Goal: Task Accomplishment & Management: Use online tool/utility

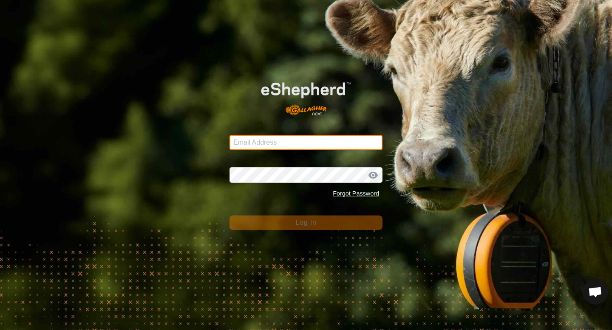
click at [325, 141] on input "Email Address" at bounding box center [305, 142] width 153 height 15
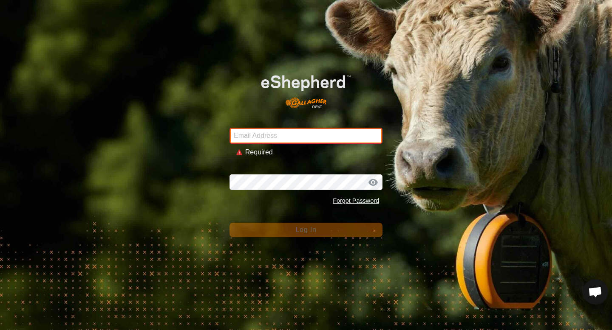
type input "[EMAIL_ADDRESS][DOMAIN_NAME]"
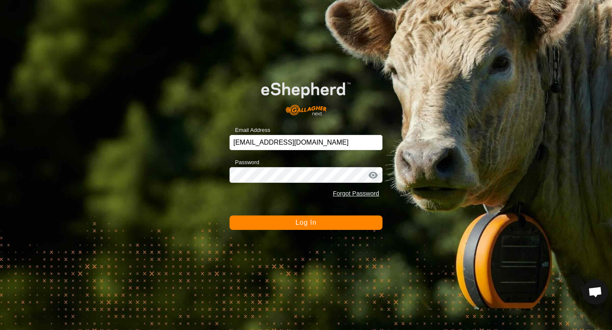
click at [330, 228] on button "Log In" at bounding box center [305, 223] width 153 height 14
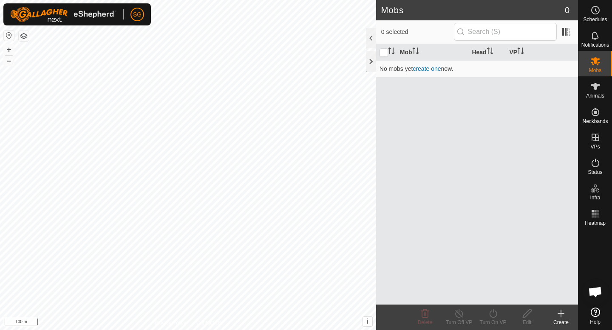
click at [415, 196] on div "Mobs 0 0 selected Mob Head VP No mobs yet create one now. Delete Turn Off VP Tu…" at bounding box center [289, 165] width 578 height 330
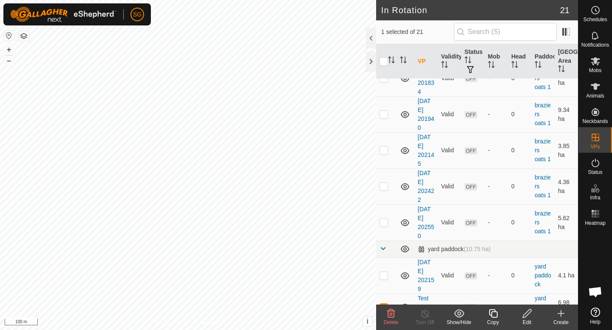
scroll to position [574, 0]
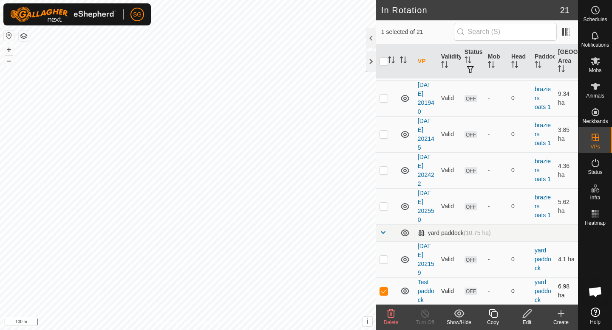
click at [381, 293] on p-checkbox at bounding box center [383, 291] width 8 height 7
checkbox input "false"
checkbox input "true"
checkbox input "false"
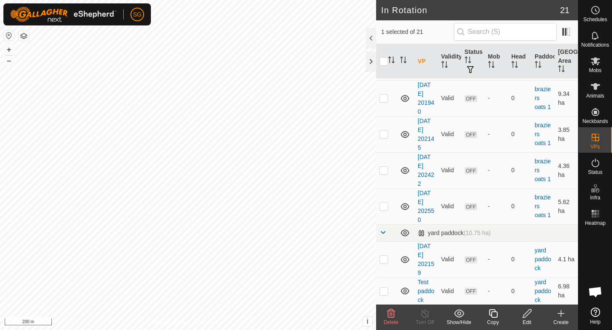
checkbox input "true"
checkbox input "false"
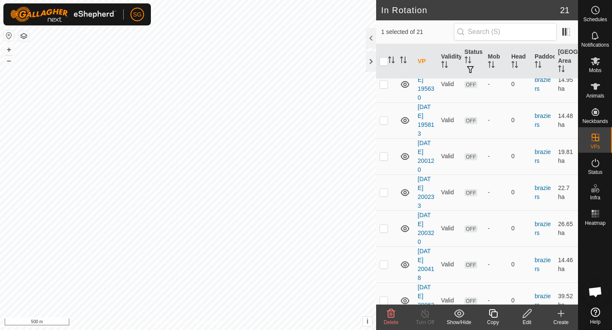
scroll to position [0, 0]
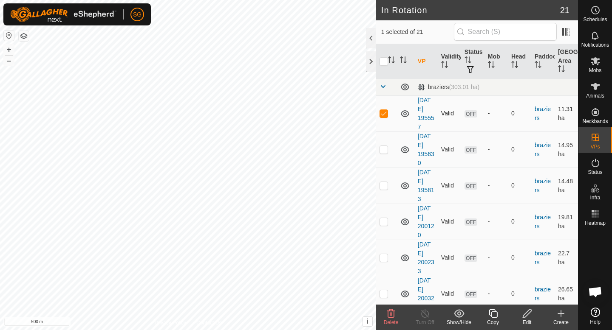
click at [386, 112] on p-checkbox at bounding box center [383, 113] width 8 height 7
click at [384, 110] on p-checkbox at bounding box center [383, 113] width 8 height 7
checkbox input "true"
click at [381, 150] on p-checkbox at bounding box center [383, 149] width 8 height 7
checkbox input "true"
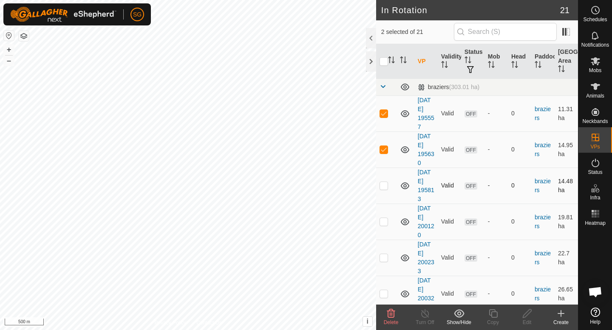
click at [382, 186] on p-checkbox at bounding box center [383, 185] width 8 height 7
checkbox input "true"
click at [383, 222] on p-checkbox at bounding box center [383, 221] width 8 height 7
checkbox input "true"
click at [381, 259] on p-checkbox at bounding box center [383, 257] width 8 height 7
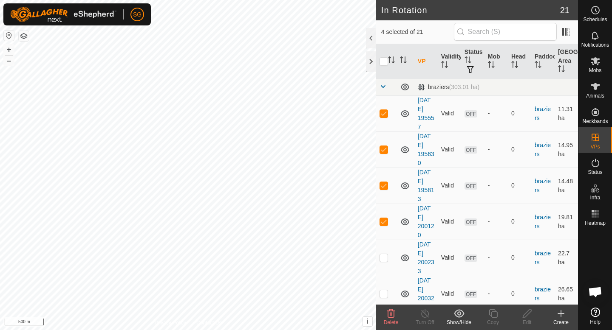
checkbox input "true"
click at [381, 290] on td at bounding box center [386, 294] width 20 height 36
checkbox input "true"
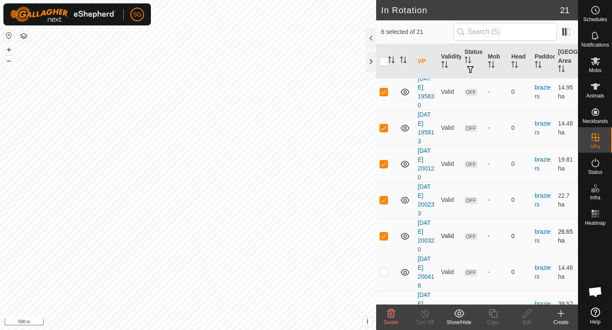
scroll to position [66, 0]
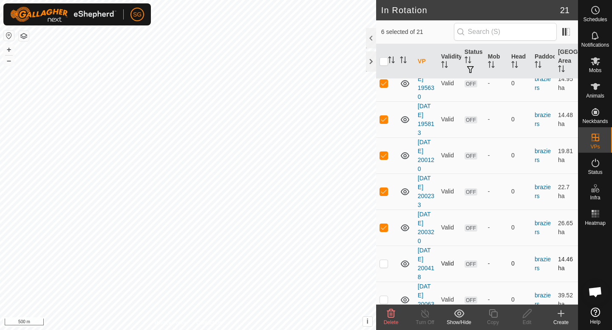
click at [387, 262] on p-checkbox at bounding box center [383, 263] width 8 height 7
checkbox input "true"
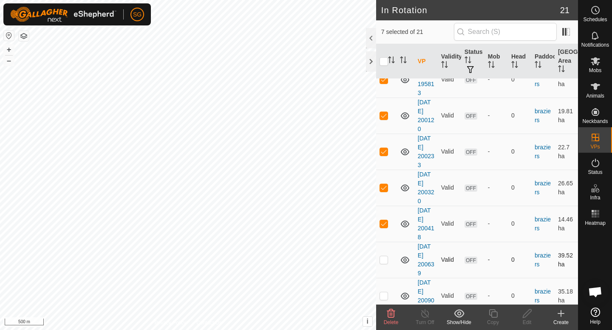
click at [382, 254] on td at bounding box center [386, 260] width 20 height 36
checkbox input "true"
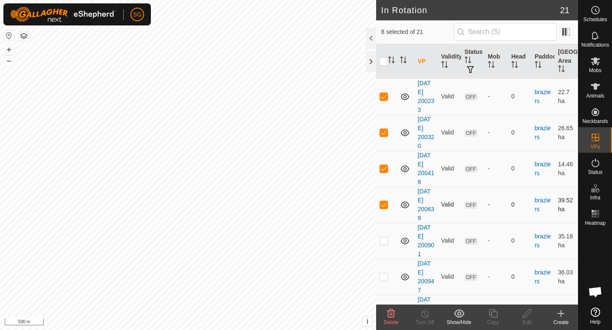
scroll to position [163, 0]
click at [381, 241] on p-checkbox at bounding box center [383, 239] width 8 height 7
checkbox input "true"
click at [383, 276] on p-checkbox at bounding box center [383, 275] width 8 height 7
checkbox input "true"
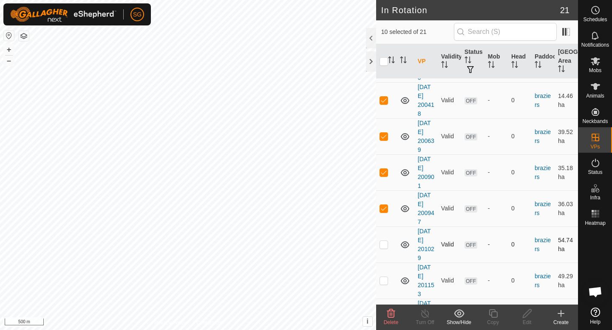
scroll to position [231, 0]
click at [382, 242] on p-checkbox at bounding box center [383, 243] width 8 height 7
checkbox input "true"
click at [383, 276] on p-checkbox at bounding box center [383, 279] width 8 height 7
checkbox input "true"
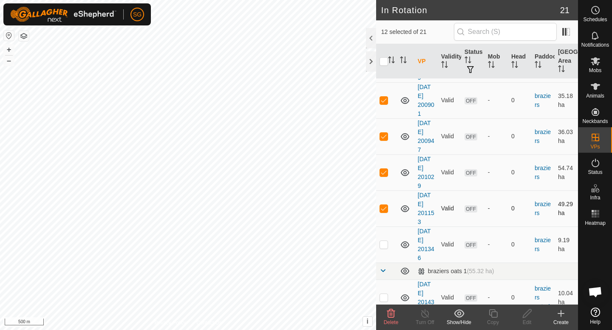
scroll to position [303, 0]
click at [384, 239] on td at bounding box center [386, 244] width 20 height 36
checkbox input "true"
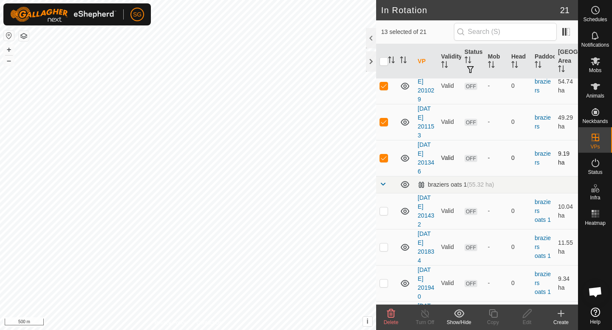
scroll to position [392, 0]
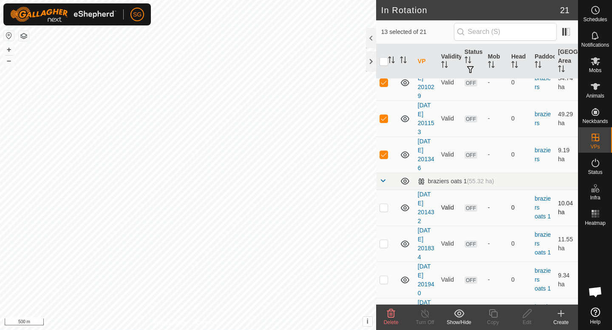
click at [383, 208] on p-checkbox at bounding box center [383, 207] width 8 height 7
checkbox input "true"
click at [383, 242] on p-checkbox at bounding box center [383, 243] width 8 height 7
checkbox input "true"
click at [382, 279] on p-checkbox at bounding box center [383, 279] width 8 height 7
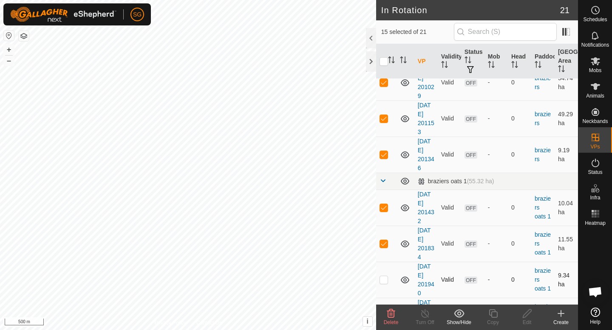
checkbox input "true"
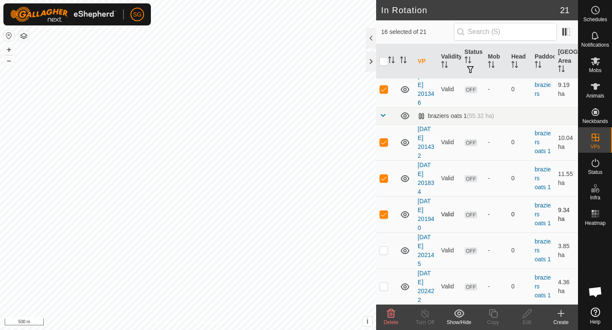
scroll to position [459, 0]
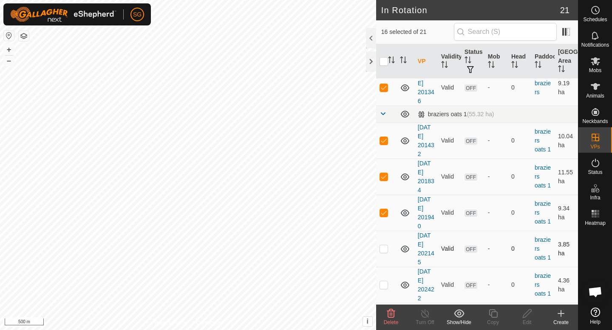
click at [383, 248] on p-checkbox at bounding box center [383, 248] width 8 height 7
checkbox input "true"
click at [382, 284] on p-checkbox at bounding box center [383, 285] width 8 height 7
checkbox input "true"
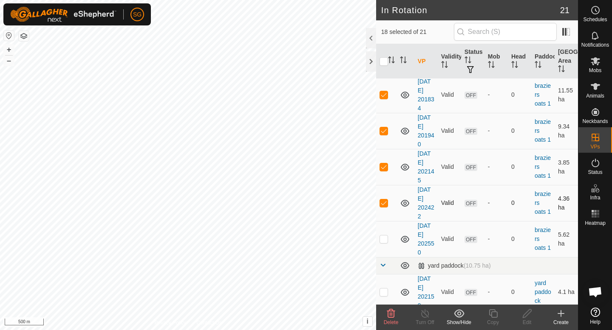
scroll to position [542, 0]
click at [384, 236] on p-checkbox at bounding box center [383, 238] width 8 height 7
checkbox input "true"
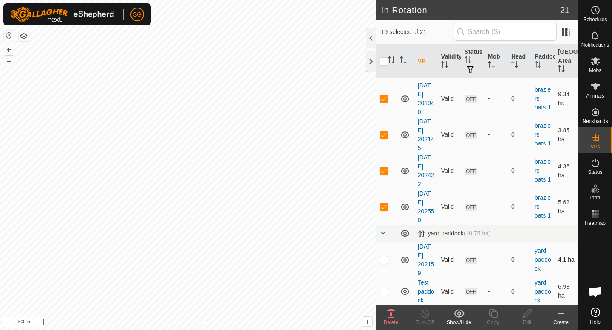
click at [382, 258] on p-checkbox at bounding box center [383, 260] width 8 height 7
checkbox input "true"
click at [382, 292] on p-checkbox at bounding box center [383, 291] width 8 height 7
checkbox input "true"
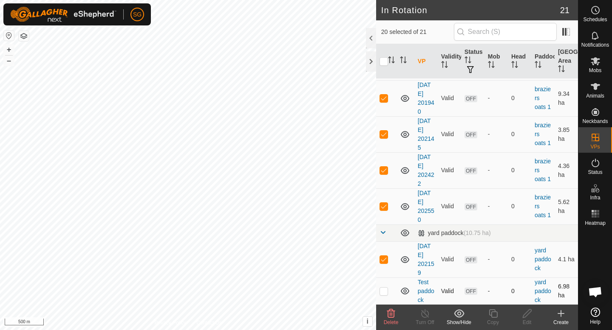
checkbox input "true"
click at [384, 63] on input "checkbox" at bounding box center [383, 61] width 8 height 8
checkbox input "false"
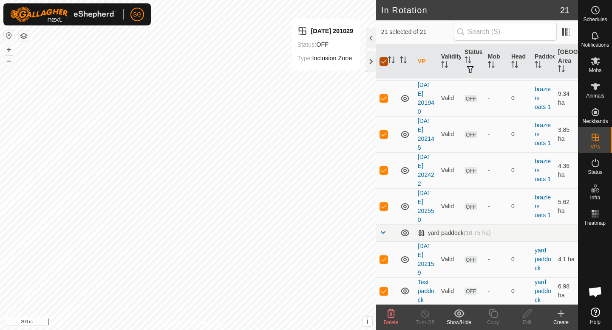
checkbox input "false"
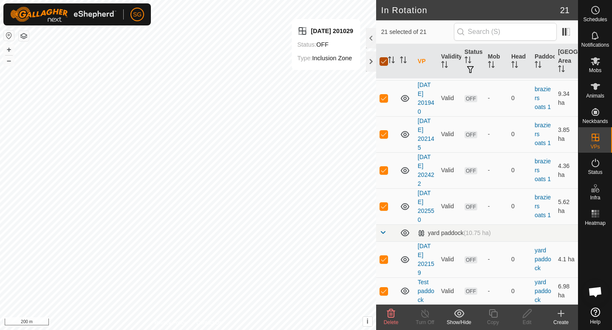
checkbox input "false"
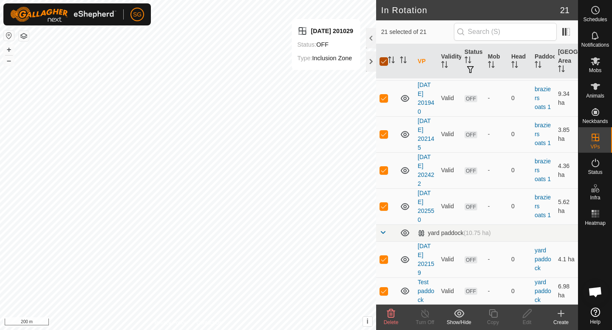
checkbox input "false"
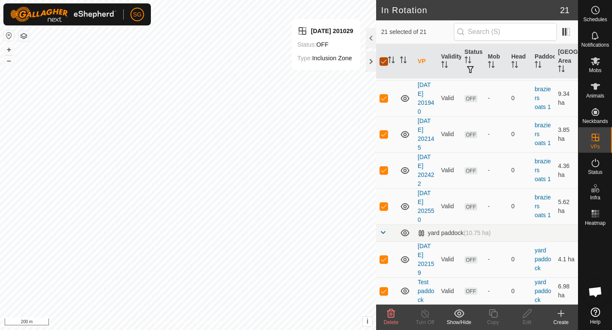
checkbox input "false"
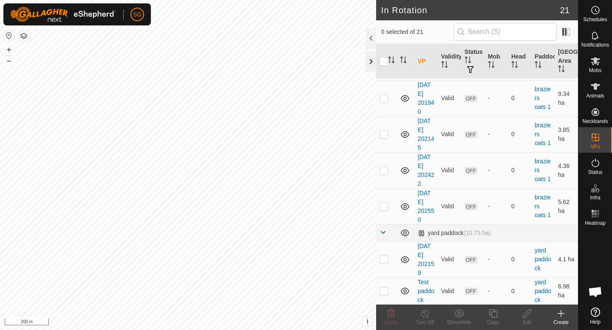
click at [372, 60] on div at bounding box center [371, 61] width 10 height 20
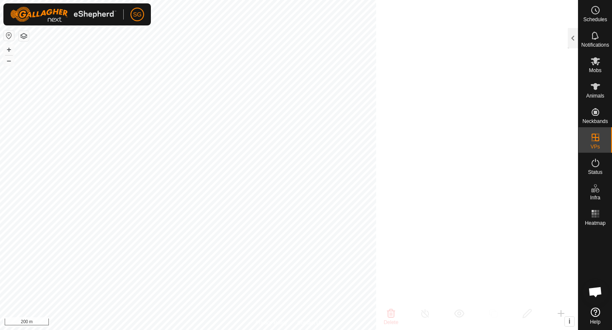
scroll to position [2378, 0]
click at [236, 0] on html "SG Schedules Notifications Mobs Animals Neckbands VPs Status Infra Heatmap Help…" at bounding box center [306, 165] width 612 height 330
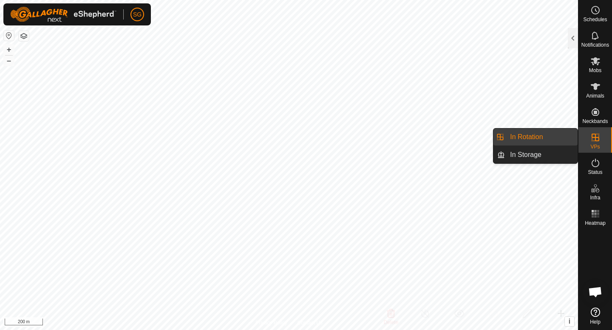
click at [541, 135] on link "In Rotation" at bounding box center [541, 137] width 73 height 17
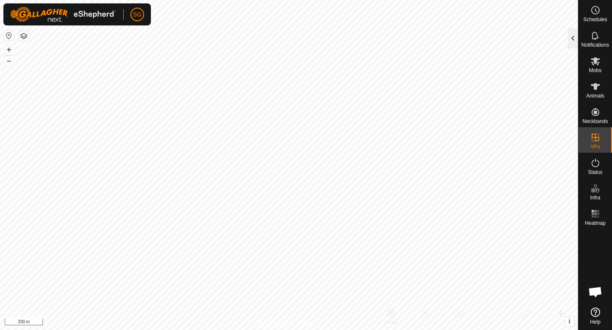
click at [570, 39] on div at bounding box center [572, 38] width 10 height 20
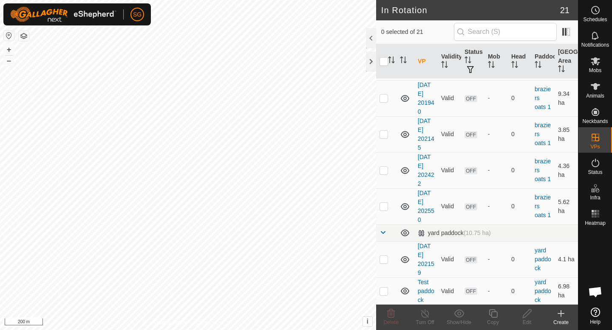
click at [564, 321] on div "Create" at bounding box center [561, 323] width 34 height 8
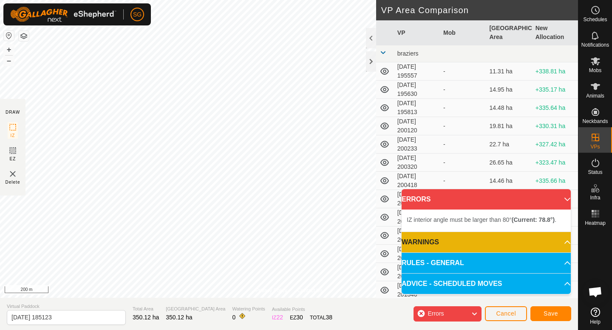
click at [383, 87] on div "Privacy Policy Contact Us + – ⇧ i This application includes HERE Maps. © 2024 H…" at bounding box center [289, 165] width 578 height 330
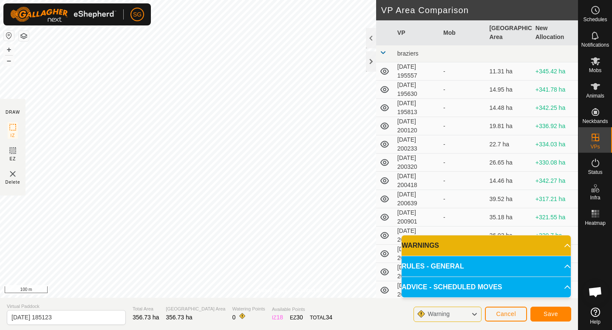
click at [281, 300] on div "Privacy Policy Contact Us + – ⇧ i This application includes HERE Maps. © 2024 H…" at bounding box center [289, 165] width 578 height 330
click at [279, 310] on div "Privacy Policy Contact Us + – ⇧ i This application includes HERE Maps. © 2024 H…" at bounding box center [289, 165] width 578 height 330
click at [266, 299] on div "Privacy Policy Contact Us + – ⇧ i This application includes HERE Maps. © 2024 H…" at bounding box center [289, 165] width 578 height 330
click at [262, 305] on div "Privacy Policy Contact Us + – ⇧ i This application includes HERE Maps. © 2024 H…" at bounding box center [289, 165] width 578 height 330
click at [261, 309] on div "Privacy Policy Contact Us + – ⇧ i This application includes HERE Maps. © 2024 H…" at bounding box center [289, 165] width 578 height 330
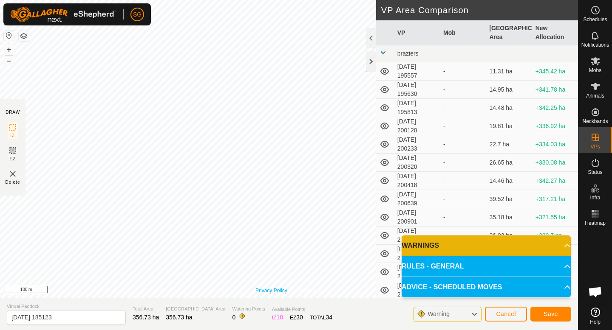
click at [278, 291] on div "Privacy Policy Contact Us + – ⇧ i This application includes HERE Maps. © 2024 H…" at bounding box center [289, 149] width 578 height 298
click at [508, 313] on span "Cancel" at bounding box center [506, 314] width 20 height 7
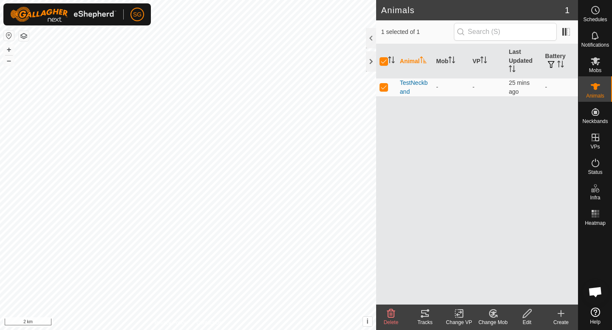
click at [425, 319] on div "Tracks" at bounding box center [425, 323] width 34 height 8
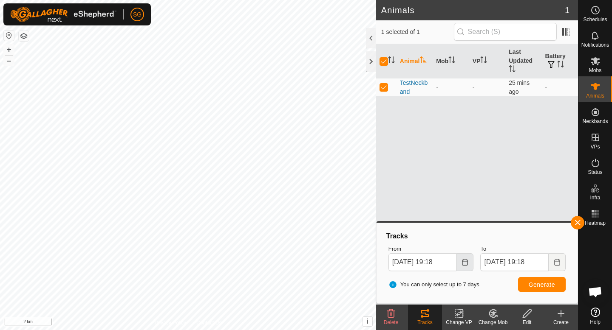
click at [462, 262] on icon "Choose Date" at bounding box center [465, 262] width 6 height 7
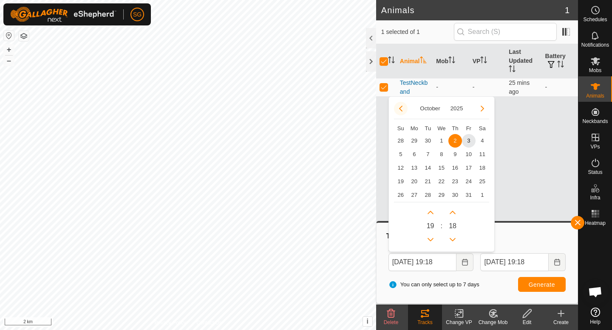
click at [398, 107] on button "Previous Month" at bounding box center [401, 109] width 14 height 14
click at [453, 181] on span "25" at bounding box center [455, 182] width 14 height 14
type input "[DATE] 19:18"
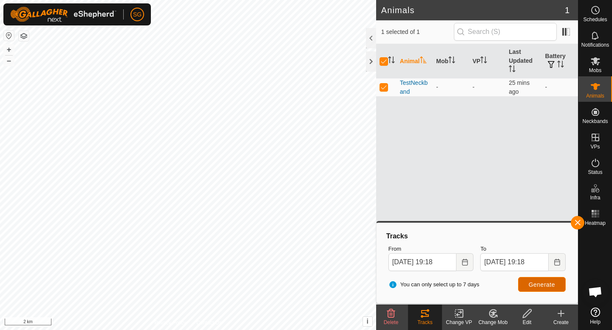
click at [536, 280] on button "Generate" at bounding box center [542, 284] width 48 height 15
click at [558, 261] on icon "Choose Date" at bounding box center [556, 262] width 7 height 7
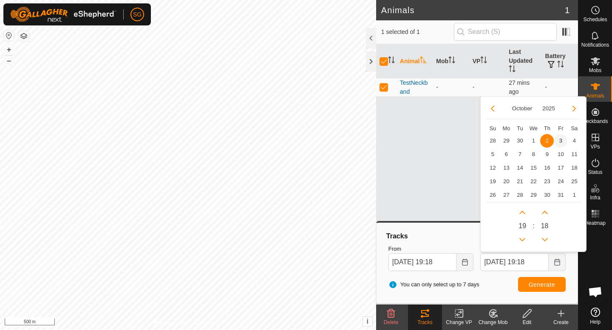
click at [561, 141] on span "3" at bounding box center [560, 141] width 14 height 14
type input "[DATE] 19:18"
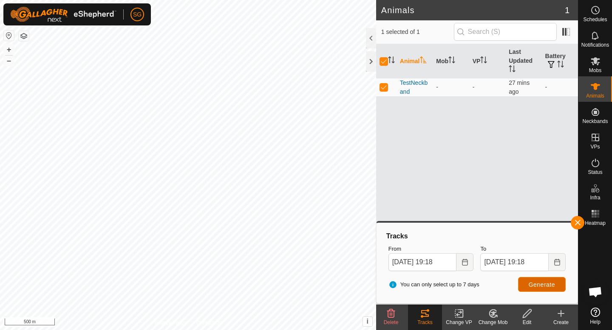
click at [535, 284] on span "Generate" at bounding box center [541, 285] width 26 height 7
click at [190, 0] on html "SG Schedules Notifications Mobs Animals Neckbands VPs Status Infra Heatmap Help…" at bounding box center [306, 165] width 612 height 330
click at [382, 90] on p-checkbox at bounding box center [383, 87] width 8 height 7
checkbox input "false"
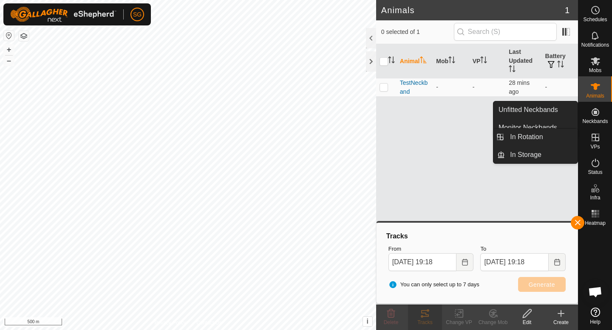
click at [590, 133] on icon at bounding box center [595, 138] width 10 height 10
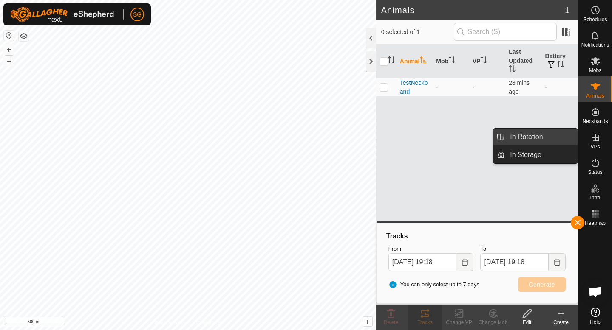
click at [559, 137] on link "In Rotation" at bounding box center [541, 137] width 73 height 17
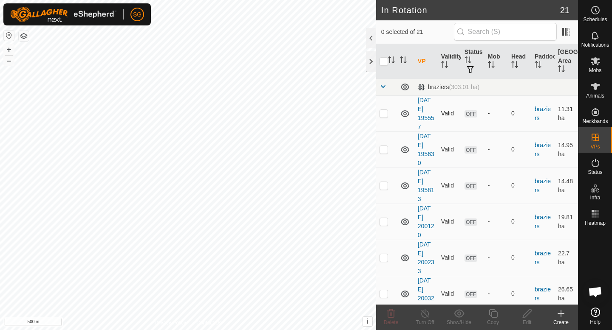
click at [381, 112] on p-checkbox at bounding box center [383, 113] width 8 height 7
click at [384, 111] on p-checkbox at bounding box center [383, 113] width 8 height 7
click at [385, 115] on td at bounding box center [386, 112] width 20 height 36
checkbox input "true"
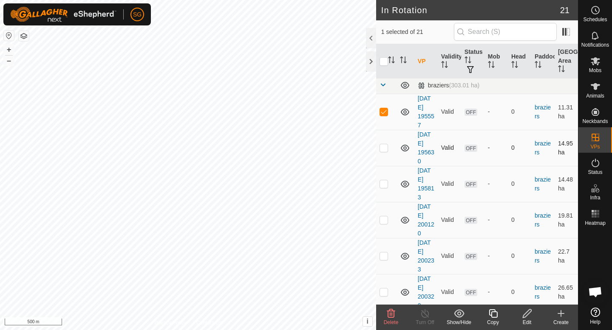
click at [380, 139] on td at bounding box center [386, 148] width 20 height 36
checkbox input "true"
click at [381, 184] on p-checkbox at bounding box center [383, 184] width 8 height 7
checkbox input "true"
click at [381, 220] on p-checkbox at bounding box center [383, 220] width 8 height 7
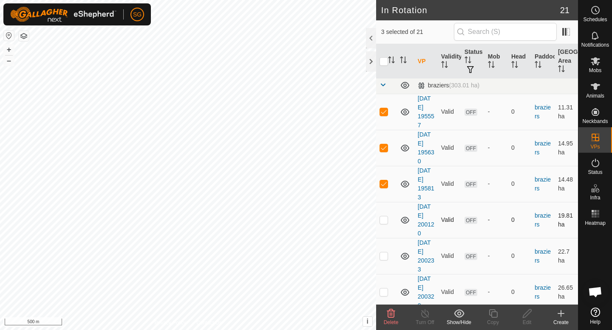
checkbox input "true"
click at [385, 257] on p-checkbox at bounding box center [383, 256] width 8 height 7
checkbox input "true"
click at [387, 291] on p-checkbox at bounding box center [383, 292] width 8 height 7
checkbox input "true"
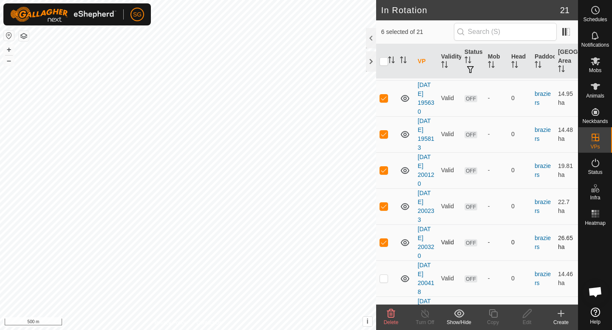
scroll to position [67, 0]
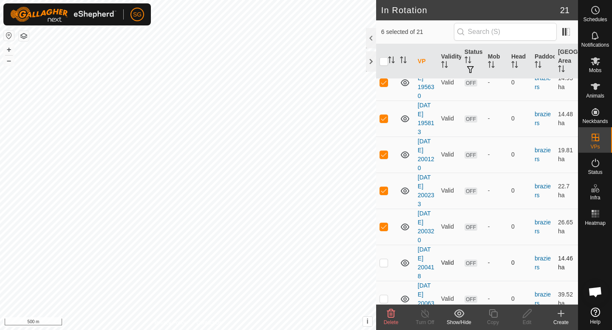
click at [387, 262] on td at bounding box center [386, 263] width 20 height 36
checkbox input "true"
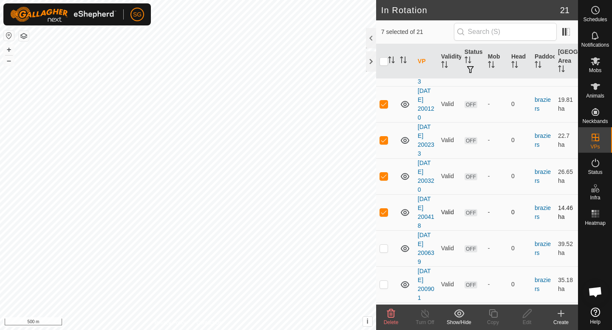
scroll to position [120, 0]
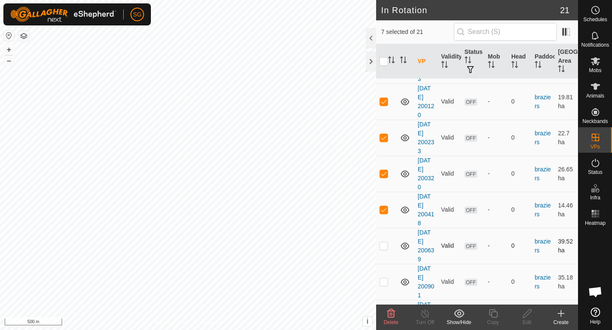
click at [383, 252] on td at bounding box center [386, 246] width 20 height 36
checkbox input "true"
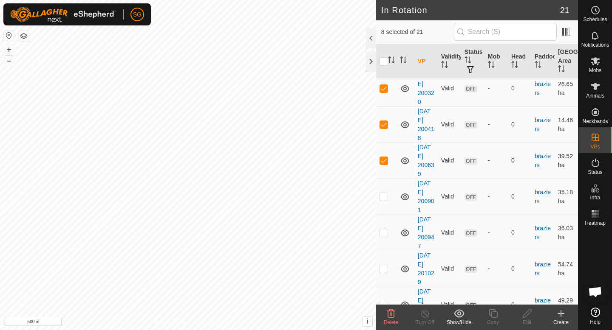
scroll to position [207, 0]
click at [386, 316] on icon at bounding box center [391, 314] width 10 height 10
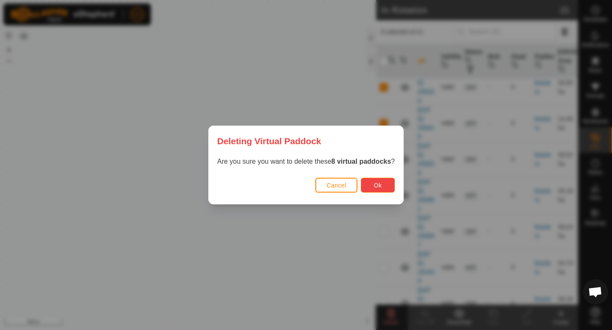
click at [386, 186] on button "Ok" at bounding box center [378, 185] width 34 height 15
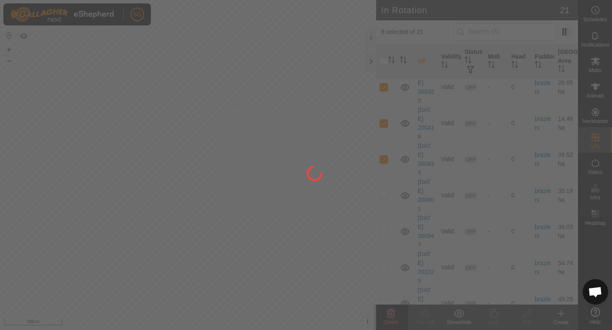
checkbox input "false"
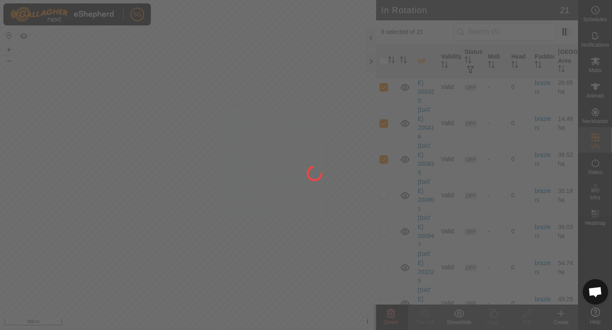
checkbox input "false"
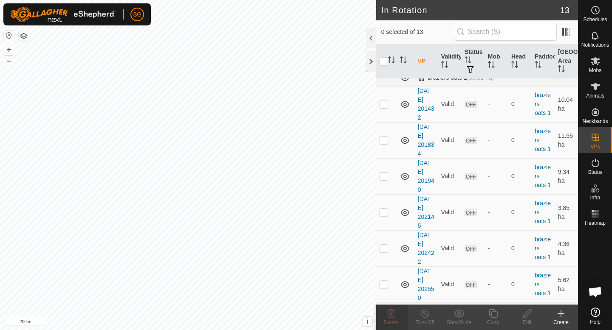
click at [563, 313] on icon at bounding box center [561, 314] width 10 height 10
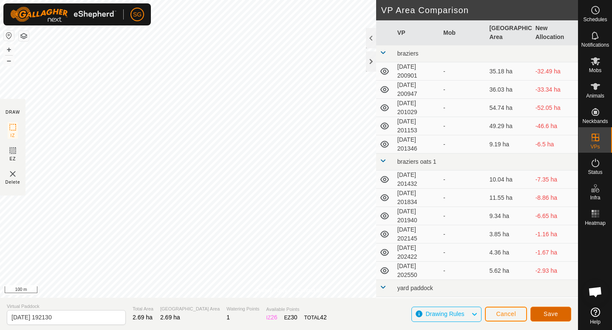
click at [544, 314] on span "Save" at bounding box center [550, 314] width 14 height 7
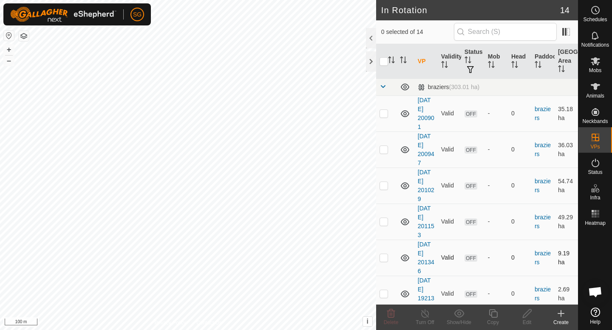
click at [405, 275] on div "In Rotation 14 0 selected of 14 VP Validity Status Mob Head Paddock Grazing Are…" at bounding box center [289, 165] width 578 height 330
checkbox input "true"
checkbox input "false"
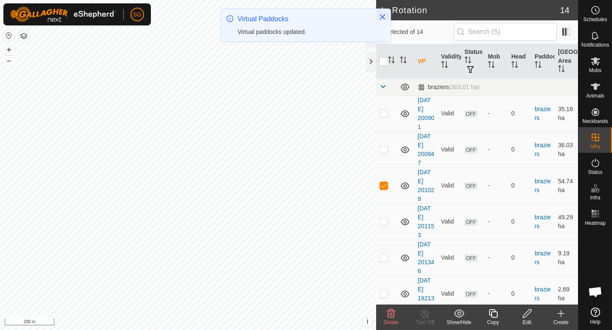
checkbox input "true"
checkbox input "false"
checkbox input "true"
checkbox input "false"
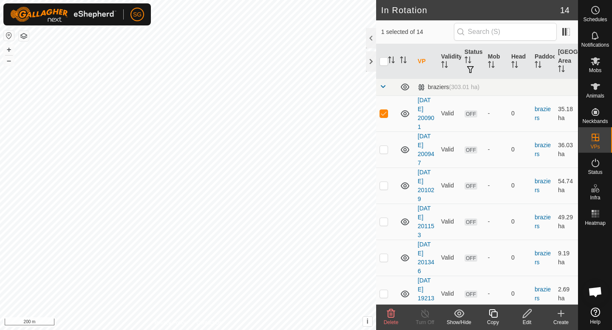
click at [557, 318] on icon at bounding box center [561, 314] width 10 height 10
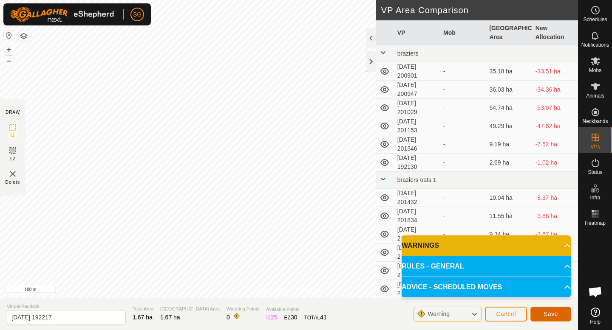
click at [547, 312] on span "Save" at bounding box center [550, 314] width 14 height 7
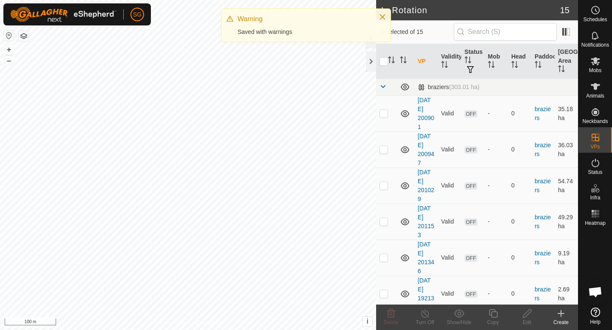
click at [563, 316] on icon at bounding box center [561, 314] width 10 height 10
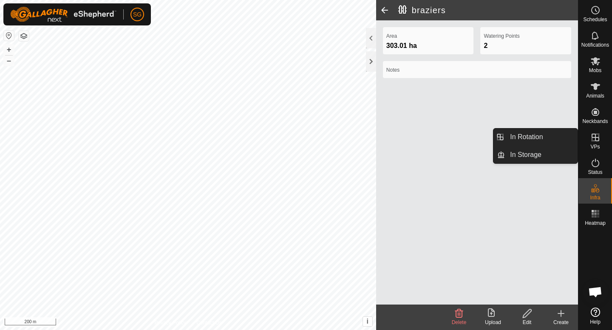
click at [592, 152] on div "VPs" at bounding box center [595, 139] width 34 height 25
click at [596, 143] on es-virtualpaddocks-svg-icon at bounding box center [594, 138] width 15 height 14
click at [544, 141] on link "In Rotation" at bounding box center [541, 137] width 73 height 17
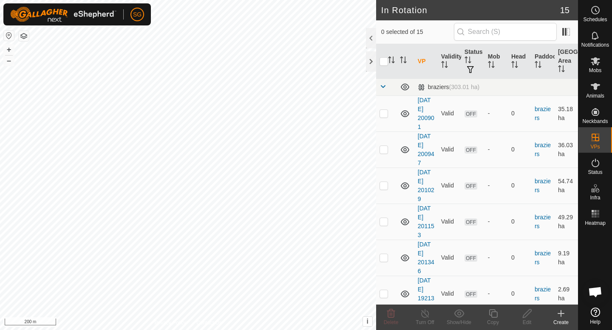
click at [562, 318] on icon at bounding box center [561, 314] width 10 height 10
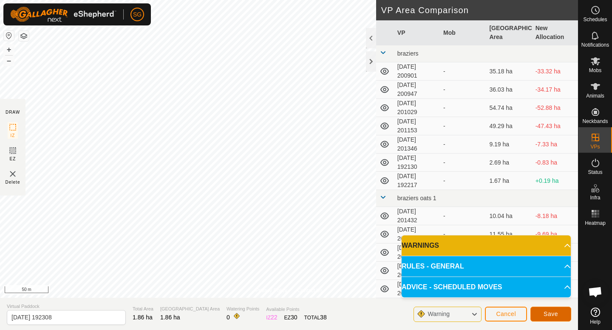
click at [543, 313] on span "Save" at bounding box center [550, 314] width 14 height 7
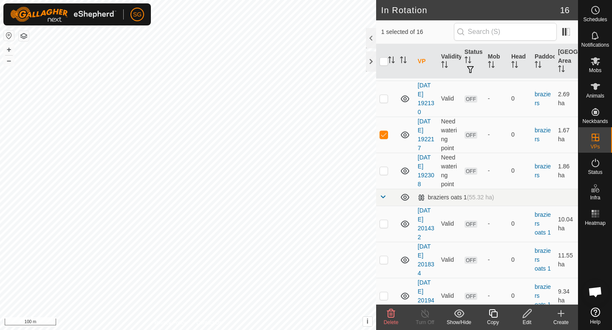
scroll to position [191, 0]
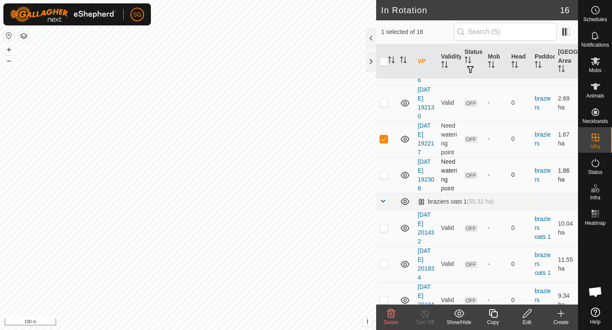
checkbox input "false"
checkbox input "true"
checkbox input "false"
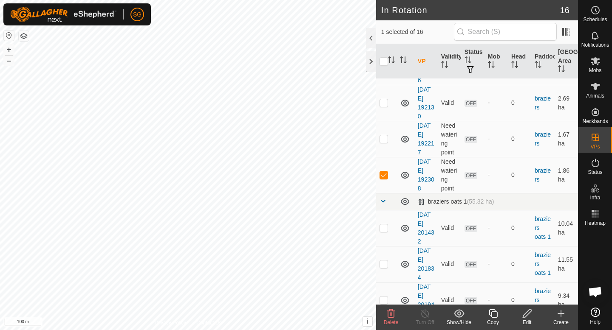
click at [392, 311] on icon at bounding box center [391, 314] width 8 height 8
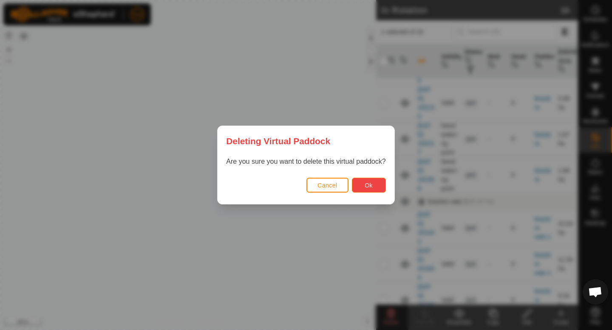
click at [374, 185] on button "Ok" at bounding box center [369, 185] width 34 height 15
checkbox input "false"
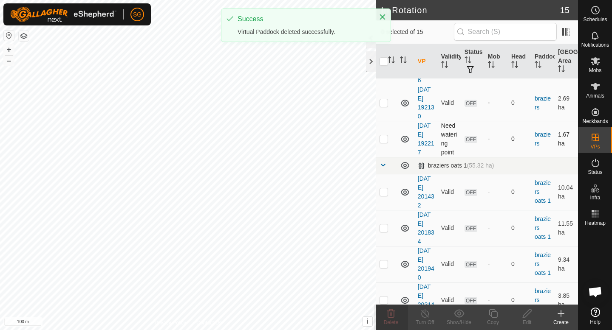
click at [382, 140] on p-checkbox at bounding box center [383, 138] width 8 height 7
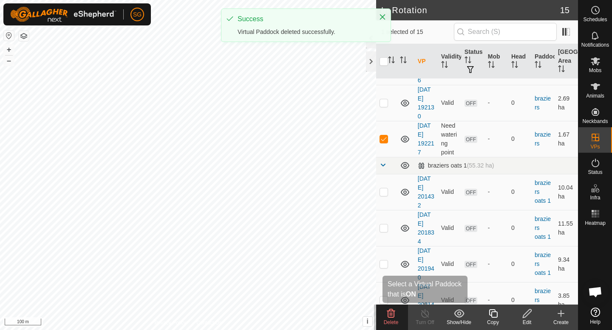
click at [389, 315] on icon at bounding box center [391, 314] width 8 height 8
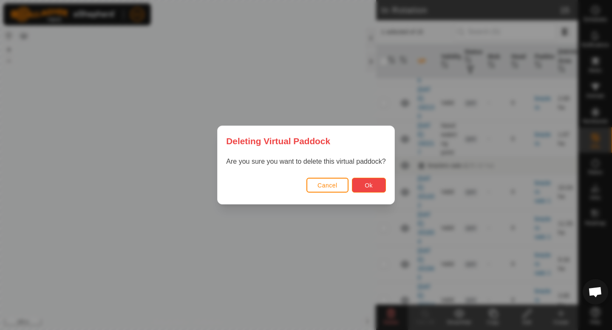
click at [369, 180] on button "Ok" at bounding box center [369, 185] width 34 height 15
checkbox input "false"
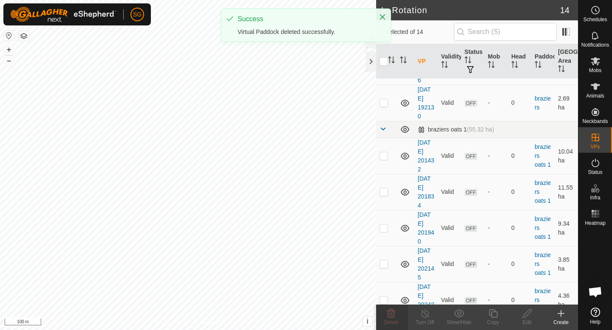
checkbox input "true"
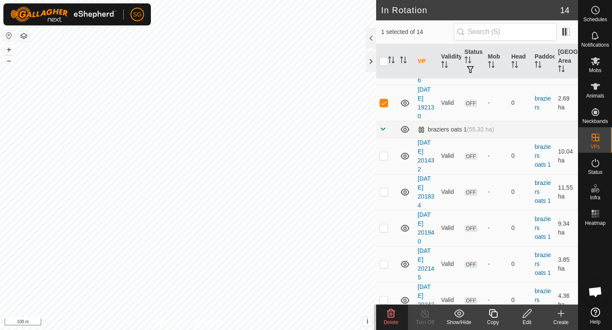
click at [527, 319] on div "Edit" at bounding box center [527, 323] width 34 height 8
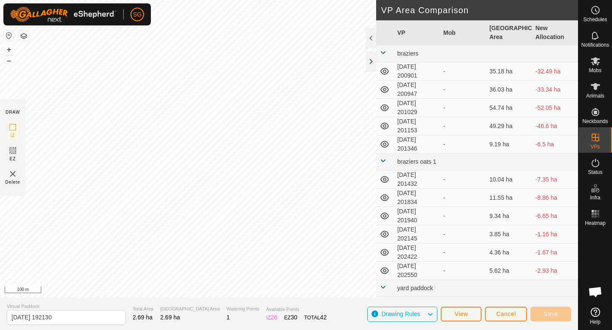
click at [268, 211] on div "SG Schedules Notifications Mobs Animals Neckbands VPs Status Infra Heatmap Help…" at bounding box center [306, 165] width 612 height 330
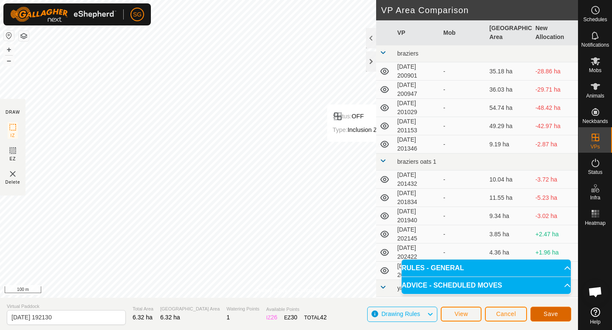
click at [541, 314] on button "Save" at bounding box center [550, 314] width 41 height 15
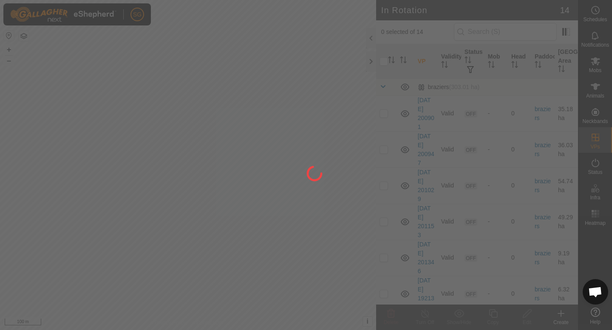
click at [561, 316] on div at bounding box center [306, 165] width 612 height 330
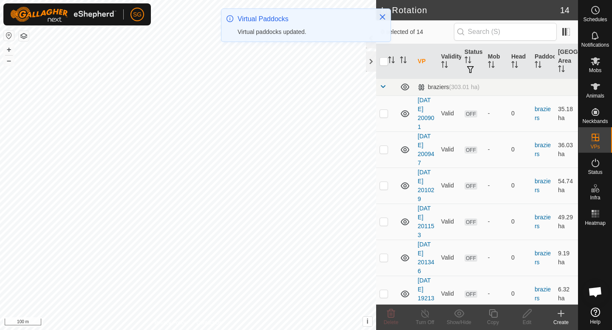
click at [561, 316] on icon at bounding box center [561, 314] width 10 height 10
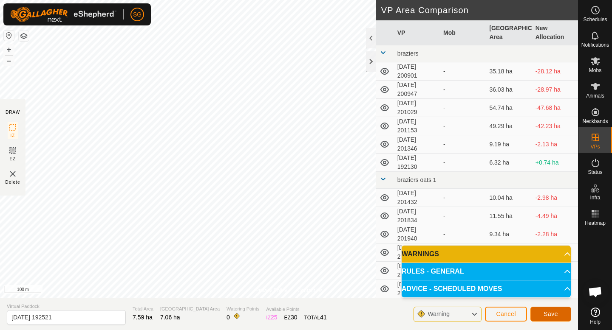
click at [543, 316] on span "Save" at bounding box center [550, 314] width 14 height 7
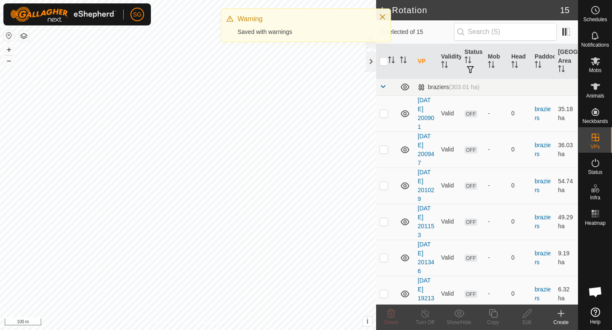
click at [569, 327] on div "Create" at bounding box center [561, 317] width 34 height 25
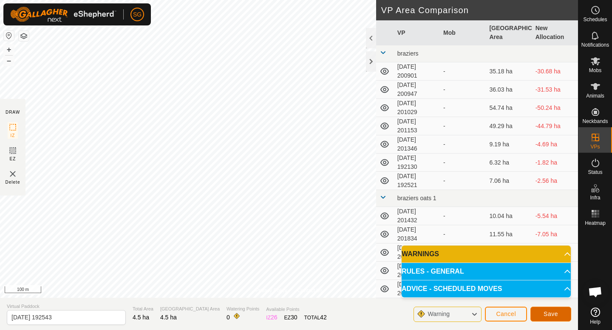
click at [546, 310] on button "Save" at bounding box center [550, 314] width 41 height 15
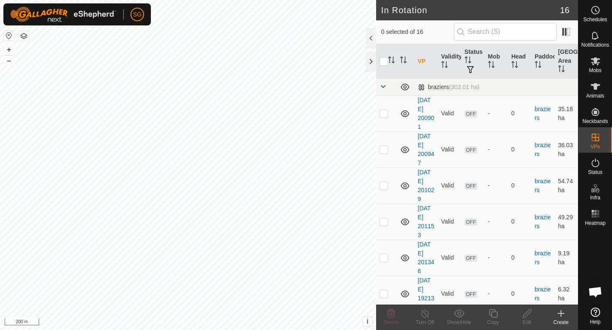
checkbox input "true"
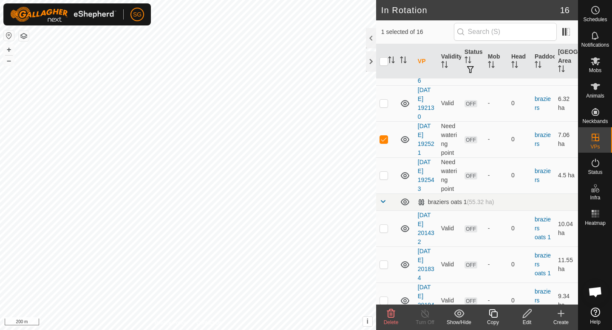
scroll to position [189, 0]
click at [385, 178] on p-checkbox at bounding box center [383, 176] width 8 height 7
checkbox input "false"
click at [384, 146] on td at bounding box center [386, 141] width 20 height 36
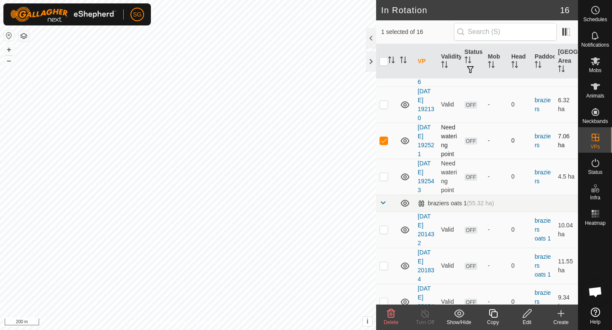
checkbox input "false"
click at [559, 314] on icon at bounding box center [561, 314] width 6 height 0
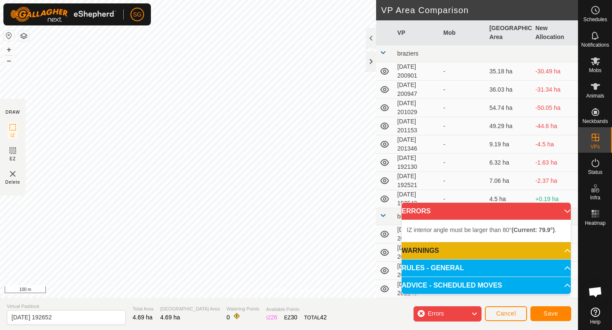
click at [226, 300] on div "Privacy Policy Contact Us [DATE] 192521 Status: OFF Type: Inclusion Zone + – ⇧ …" at bounding box center [289, 165] width 578 height 330
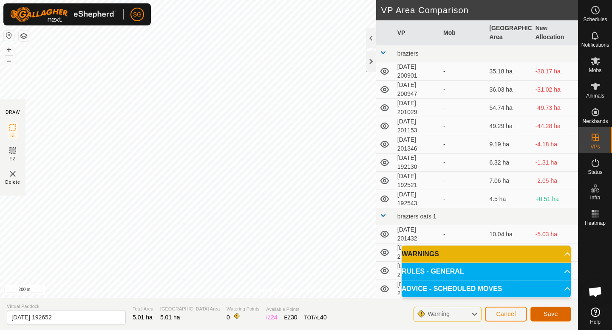
click at [550, 314] on span "Save" at bounding box center [550, 314] width 14 height 7
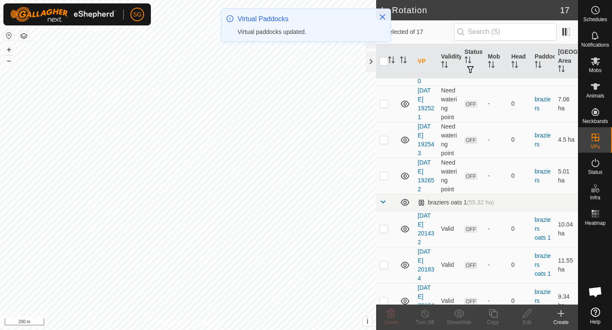
scroll to position [239, 0]
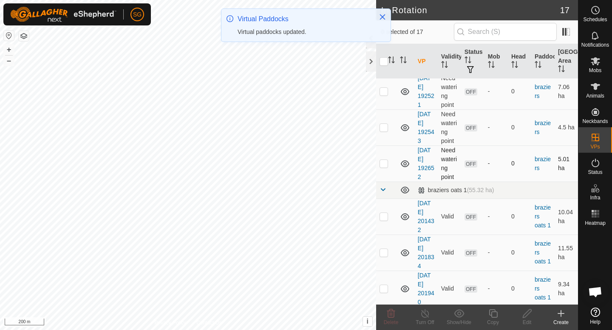
click at [387, 161] on p-checkbox at bounding box center [383, 163] width 8 height 7
checkbox input "true"
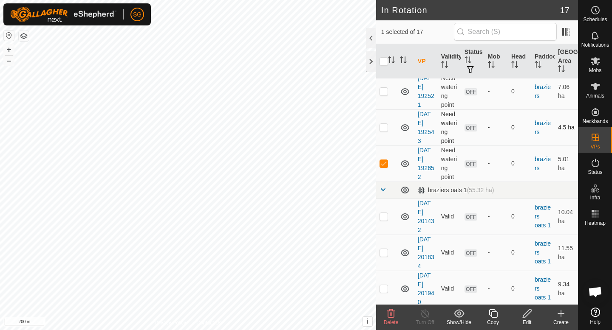
click at [384, 118] on td at bounding box center [386, 128] width 20 height 36
checkbox input "true"
click at [385, 90] on p-checkbox at bounding box center [383, 91] width 8 height 7
click at [390, 319] on icon at bounding box center [391, 314] width 10 height 10
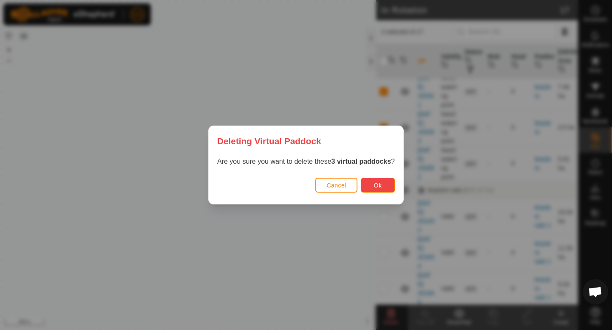
click at [378, 179] on button "Ok" at bounding box center [378, 185] width 34 height 15
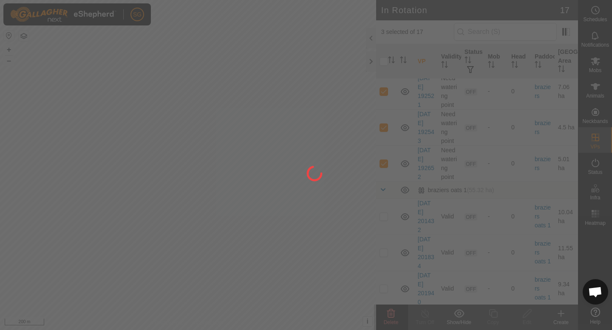
checkbox input "false"
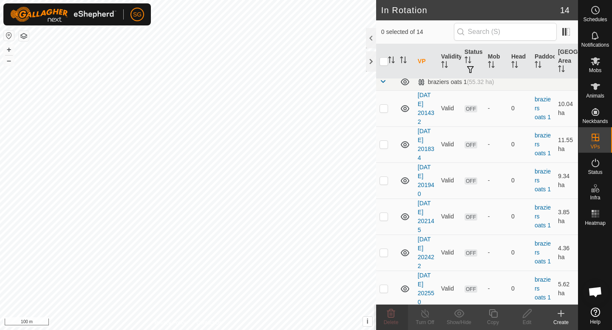
click at [566, 318] on create-svg-icon at bounding box center [561, 314] width 34 height 10
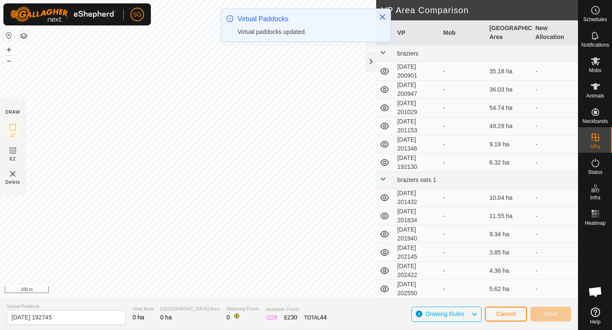
click at [319, 0] on html "SG Schedules Notifications Mobs Animals Neckbands VPs Status Infra Heatmap Help…" at bounding box center [306, 165] width 612 height 330
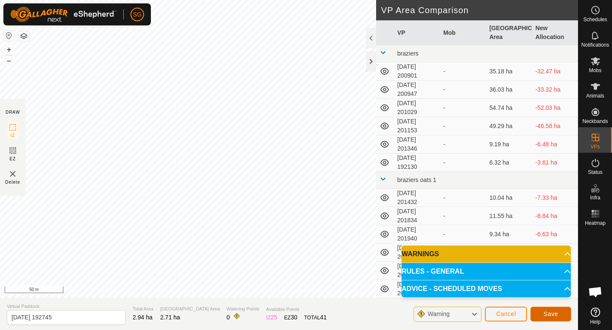
click at [551, 311] on span "Save" at bounding box center [550, 314] width 14 height 7
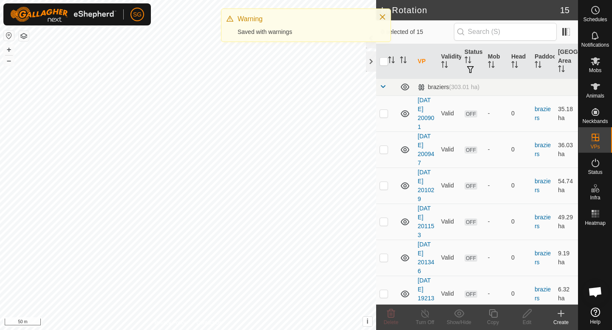
click at [563, 319] on div "Create" at bounding box center [561, 323] width 34 height 8
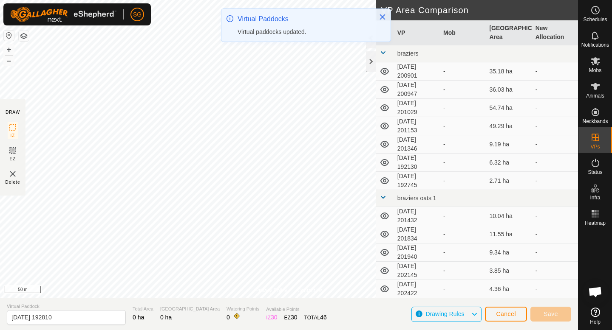
click at [336, 330] on div "Privacy Policy Contact Us + – ⇧ i This application includes HERE Maps. © 2024 H…" at bounding box center [289, 165] width 578 height 330
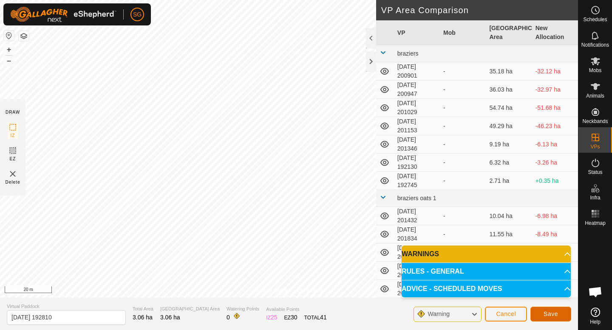
click at [552, 315] on span "Save" at bounding box center [550, 314] width 14 height 7
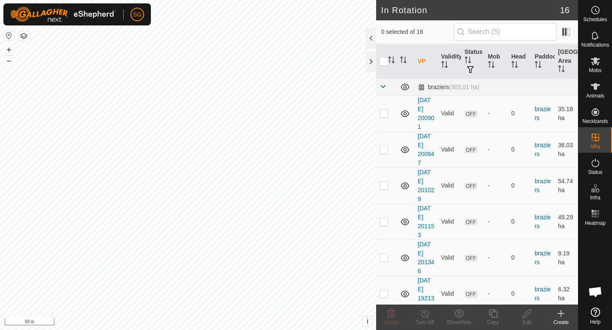
click at [561, 314] on icon at bounding box center [561, 314] width 10 height 10
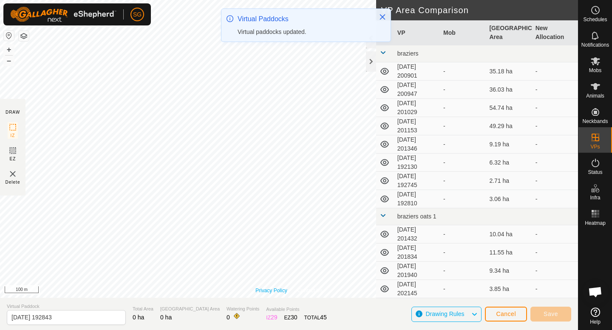
click at [263, 294] on div "Privacy Policy Contact Us + – ⇧ i This application includes HERE Maps. © 2024 H…" at bounding box center [289, 149] width 578 height 298
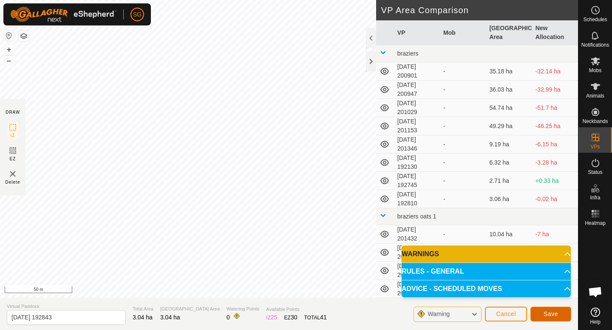
click at [542, 313] on button "Save" at bounding box center [550, 314] width 41 height 15
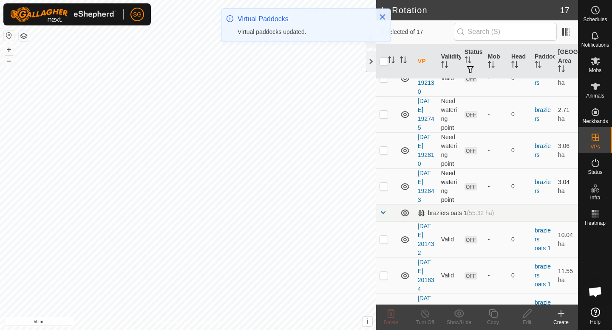
scroll to position [201, 0]
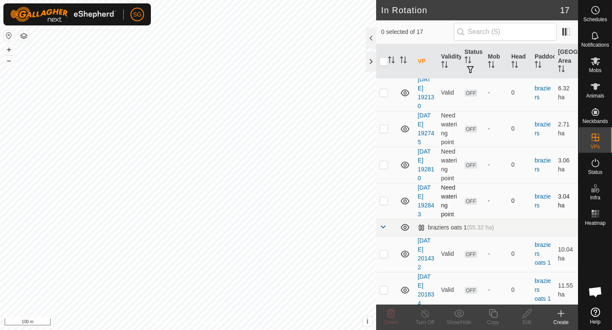
click at [382, 199] on p-checkbox at bounding box center [383, 200] width 8 height 7
checkbox input "true"
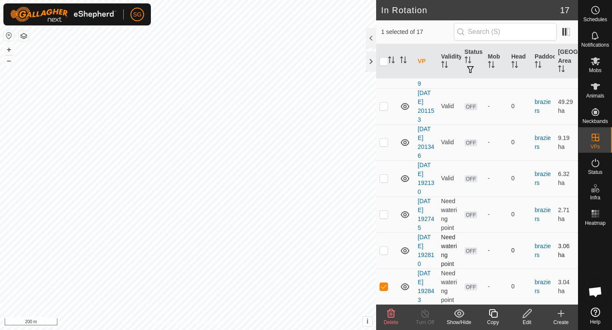
scroll to position [115, 0]
click at [382, 179] on p-checkbox at bounding box center [383, 178] width 8 height 7
checkbox input "true"
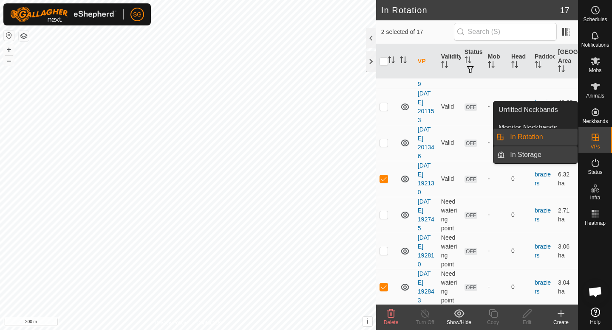
click at [572, 156] on link "In Storage" at bounding box center [541, 155] width 73 height 17
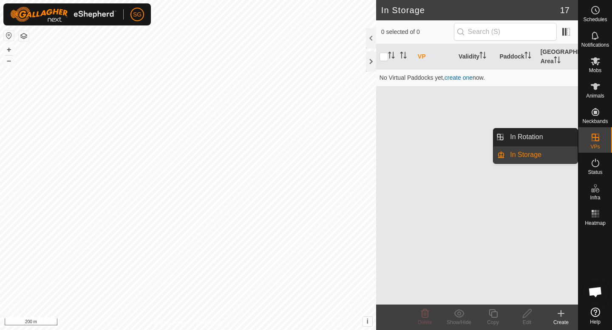
click at [597, 142] on icon at bounding box center [595, 138] width 10 height 10
click at [564, 137] on link "In Rotation" at bounding box center [541, 137] width 73 height 17
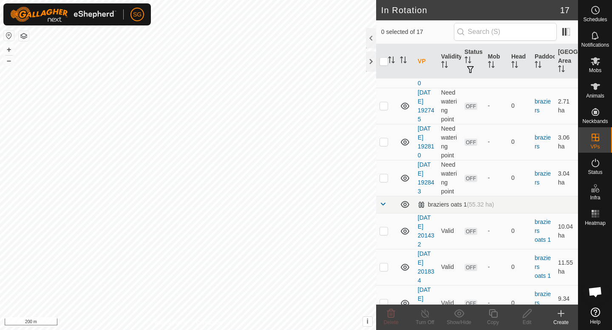
scroll to position [225, 0]
click at [389, 177] on td at bounding box center [386, 178] width 20 height 36
checkbox input "true"
click at [386, 102] on p-checkbox at bounding box center [383, 105] width 8 height 7
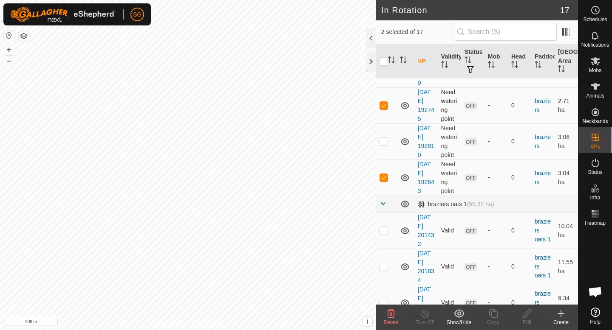
checkbox input "false"
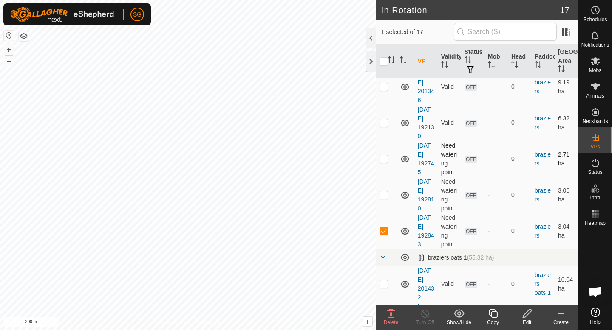
scroll to position [170, 0]
click at [382, 121] on p-checkbox at bounding box center [383, 124] width 8 height 7
click at [382, 127] on p-checkbox at bounding box center [383, 124] width 8 height 7
checkbox input "false"
click at [495, 319] on icon at bounding box center [493, 314] width 11 height 10
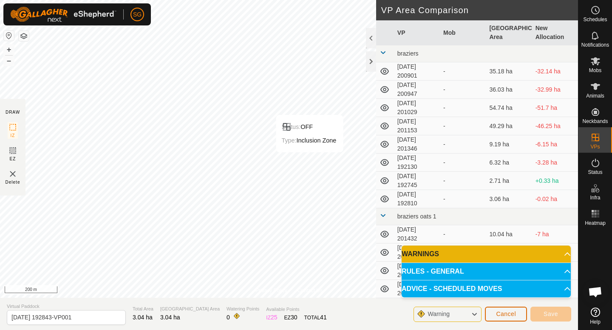
click at [509, 315] on span "Cancel" at bounding box center [506, 314] width 20 height 7
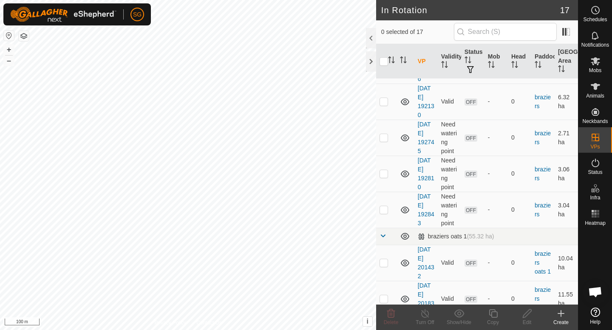
scroll to position [194, 0]
click at [560, 315] on icon at bounding box center [561, 314] width 10 height 10
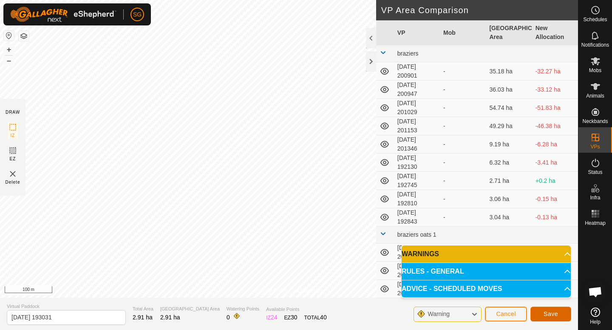
click at [545, 312] on span "Save" at bounding box center [550, 314] width 14 height 7
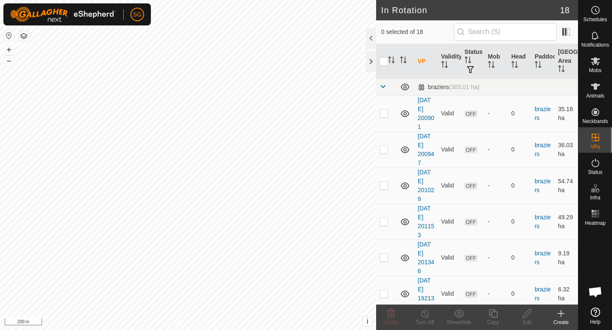
click at [564, 319] on icon at bounding box center [561, 314] width 10 height 10
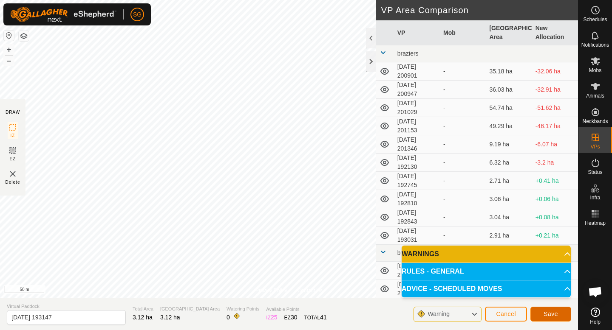
click at [547, 319] on button "Save" at bounding box center [550, 314] width 41 height 15
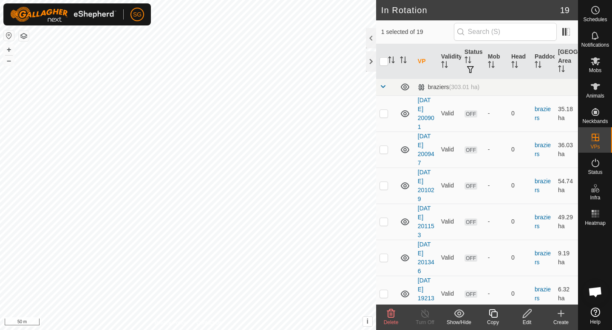
checkbox input "false"
checkbox input "true"
click at [561, 320] on div "Create" at bounding box center [561, 323] width 34 height 8
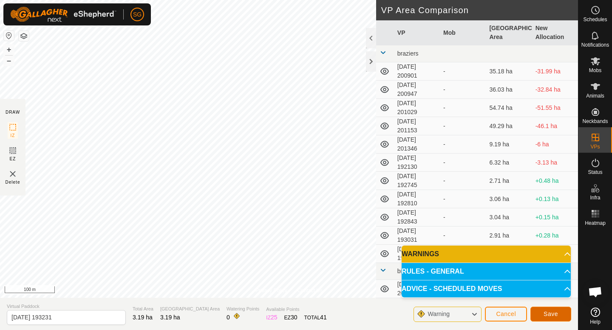
click at [561, 316] on button "Save" at bounding box center [550, 314] width 41 height 15
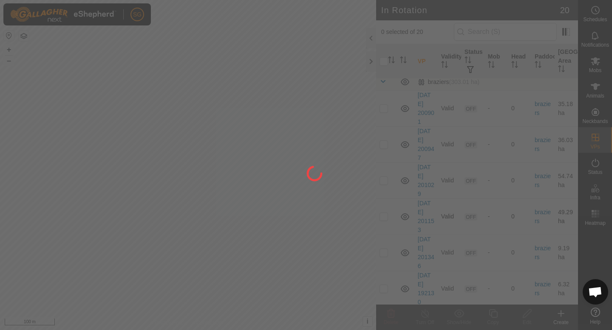
scroll to position [4, 0]
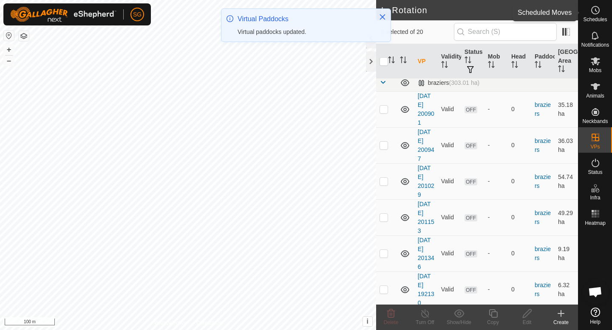
click at [594, 24] on div "Schedules" at bounding box center [595, 12] width 34 height 25
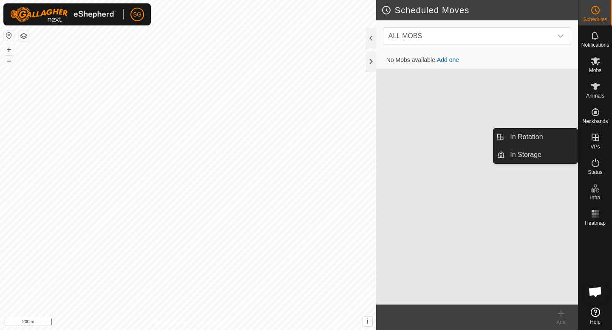
click at [596, 138] on icon at bounding box center [595, 138] width 8 height 8
click at [561, 135] on link "In Rotation" at bounding box center [541, 137] width 73 height 17
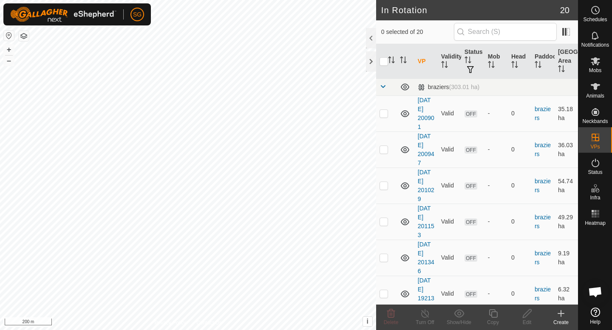
click at [568, 319] on div "Create" at bounding box center [561, 323] width 34 height 8
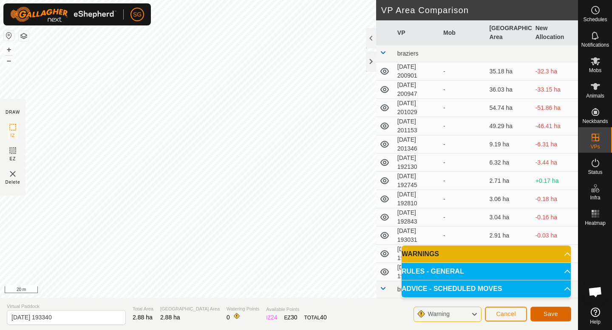
click at [560, 316] on button "Save" at bounding box center [550, 314] width 41 height 15
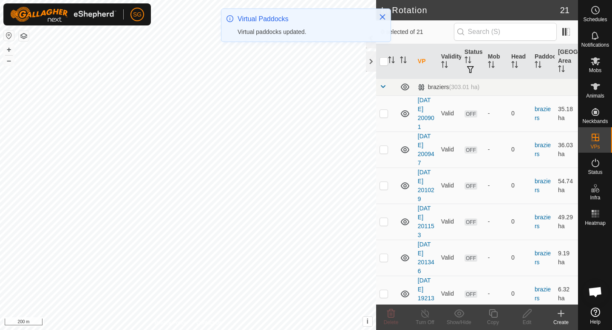
checkbox input "true"
checkbox input "false"
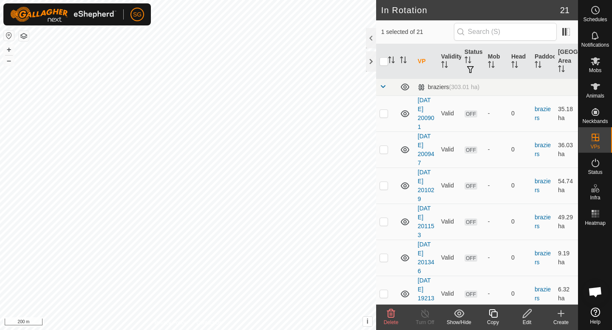
checkbox input "true"
checkbox input "false"
checkbox input "true"
checkbox input "false"
checkbox input "true"
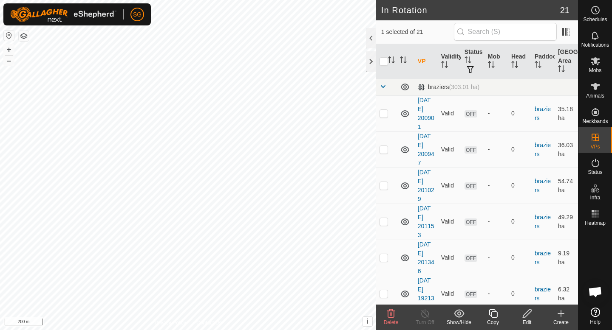
checkbox input "false"
checkbox input "true"
checkbox input "false"
checkbox input "true"
checkbox input "false"
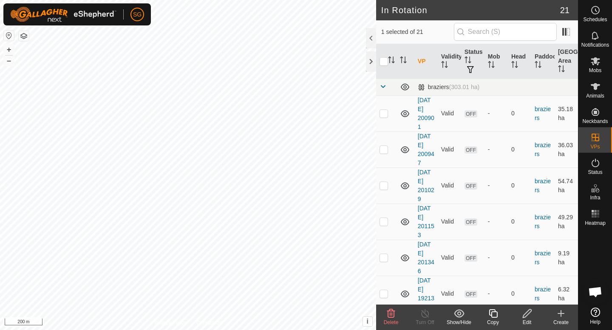
click at [558, 317] on icon at bounding box center [561, 314] width 10 height 10
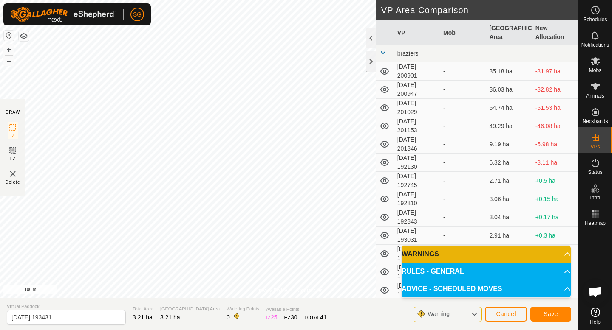
click at [554, 289] on p-accordion-header "ADVICE - SCHEDULED MOVES" at bounding box center [485, 289] width 169 height 17
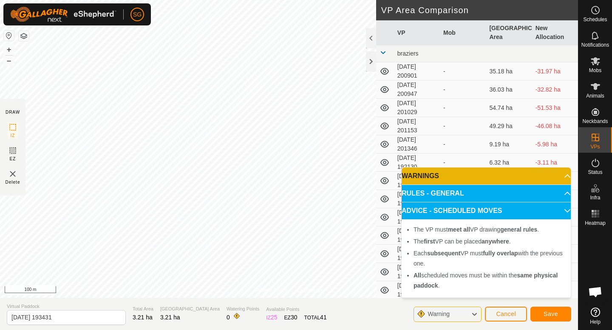
click at [559, 211] on p-accordion-header "ADVICE - SCHEDULED MOVES" at bounding box center [485, 211] width 169 height 17
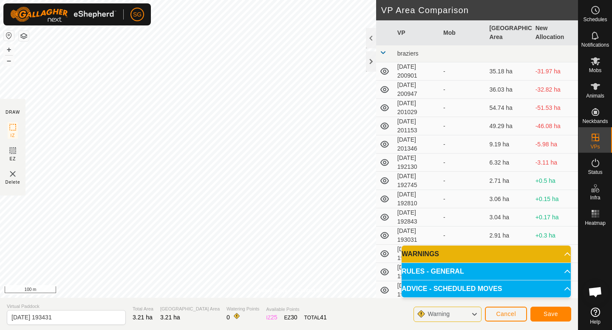
click at [556, 258] on p-accordion-header "WARNINGS" at bounding box center [485, 254] width 169 height 17
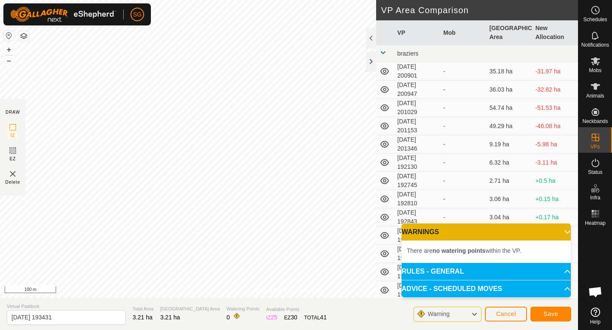
click at [558, 231] on p-accordion-header "WARNINGS" at bounding box center [485, 232] width 169 height 17
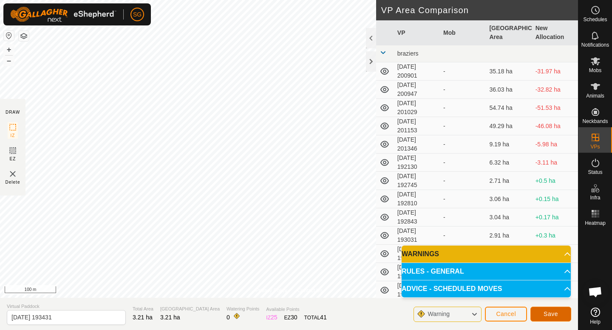
click at [550, 315] on span "Save" at bounding box center [550, 314] width 14 height 7
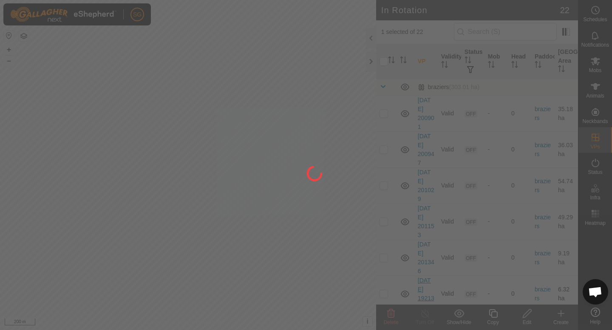
checkbox input "false"
checkbox input "true"
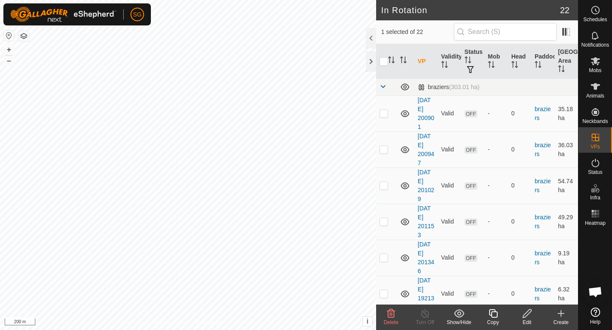
checkbox input "false"
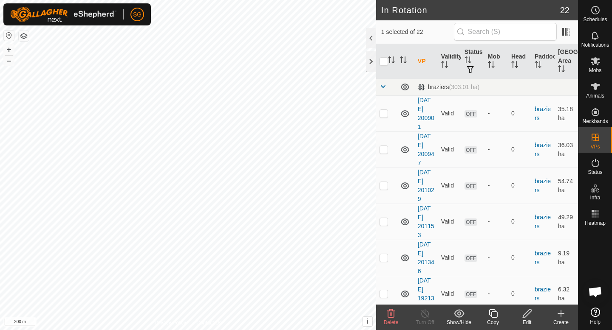
checkbox input "true"
click at [564, 318] on icon at bounding box center [561, 314] width 10 height 10
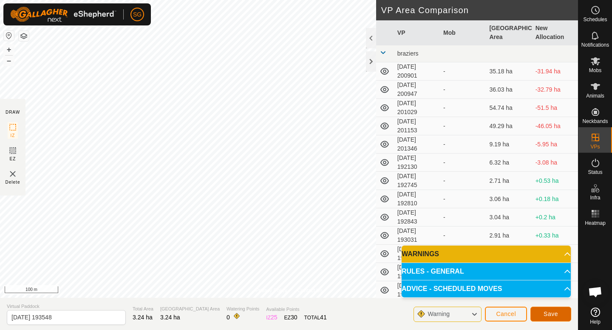
click at [553, 313] on span "Save" at bounding box center [550, 314] width 14 height 7
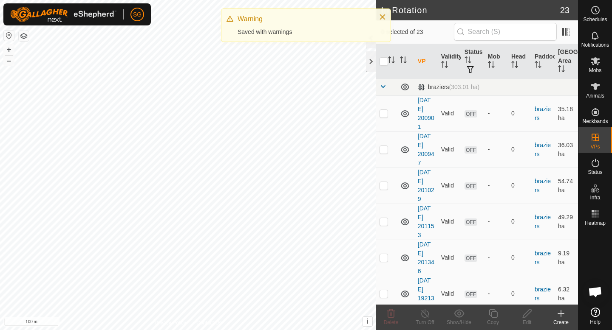
click at [557, 313] on icon at bounding box center [561, 314] width 10 height 10
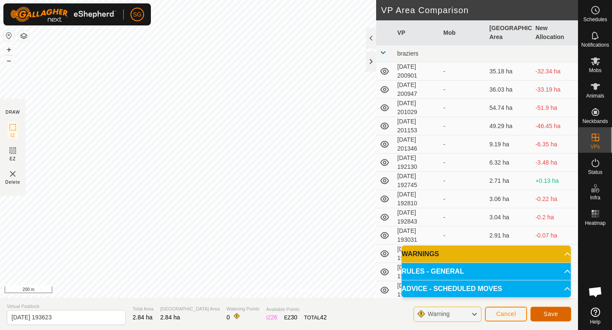
click at [550, 313] on span "Save" at bounding box center [550, 314] width 14 height 7
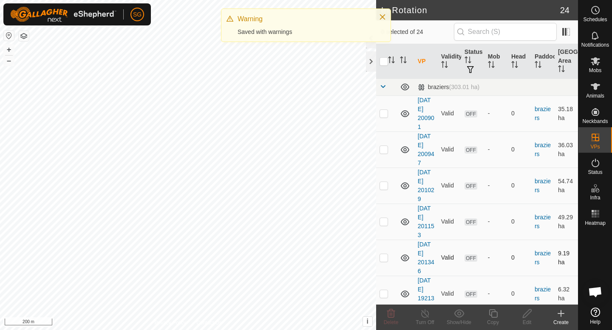
drag, startPoint x: 288, startPoint y: 245, endPoint x: 379, endPoint y: 261, distance: 92.3
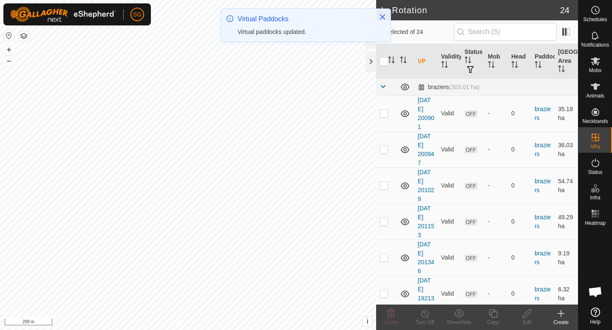
click at [562, 316] on icon at bounding box center [561, 314] width 10 height 10
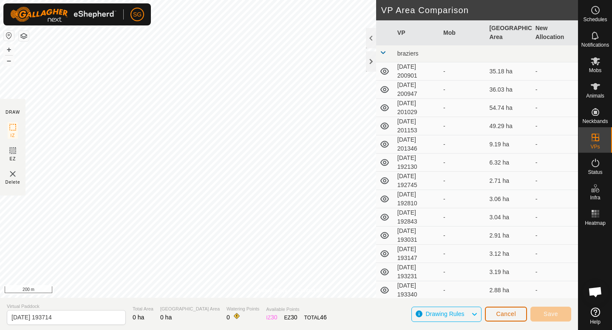
click at [509, 310] on button "Cancel" at bounding box center [506, 314] width 42 height 15
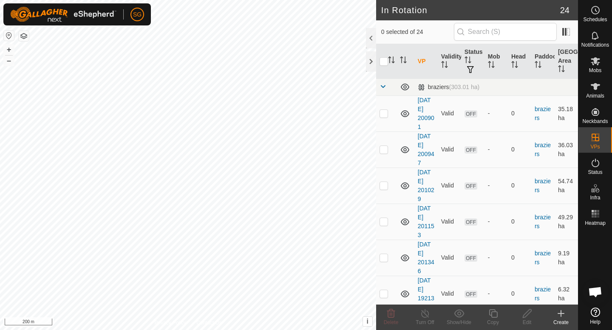
click at [566, 321] on div "Create" at bounding box center [561, 323] width 34 height 8
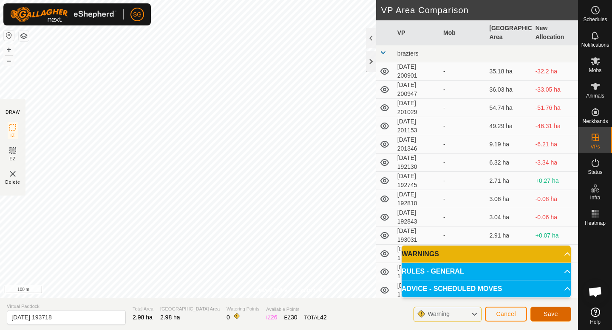
click at [554, 318] on button "Save" at bounding box center [550, 314] width 41 height 15
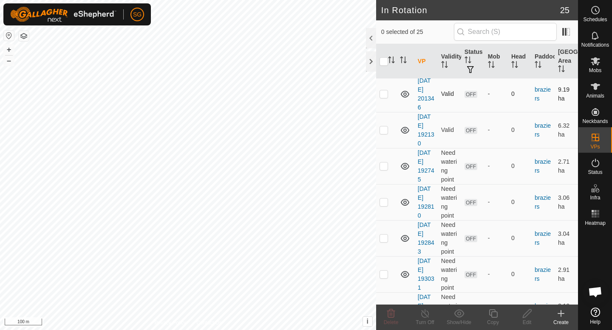
scroll to position [150, 0]
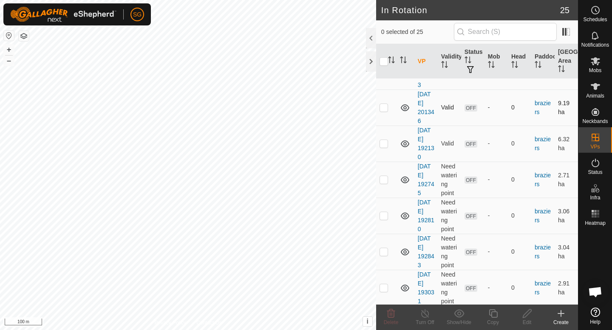
click at [384, 105] on p-checkbox at bounding box center [383, 107] width 8 height 7
checkbox input "false"
click at [565, 315] on icon at bounding box center [561, 314] width 10 height 10
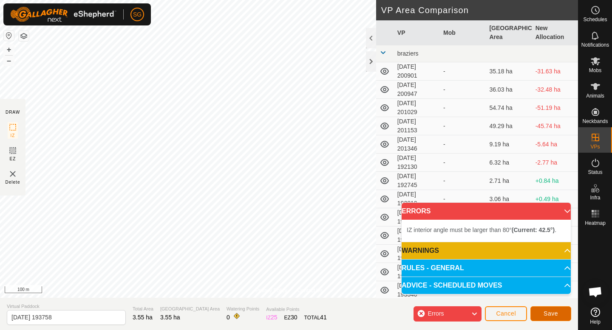
click at [542, 313] on button "Save" at bounding box center [550, 314] width 41 height 15
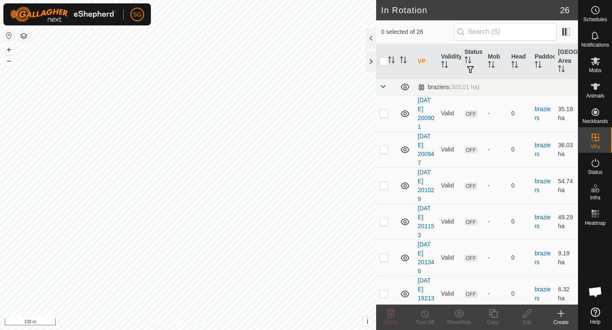
click at [561, 316] on icon at bounding box center [561, 314] width 0 height 6
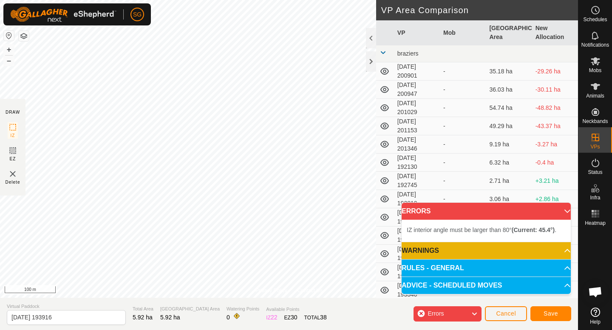
click at [235, 308] on div "Privacy Policy Contact Us + – ⇧ i This application includes HERE Maps. © 2024 H…" at bounding box center [289, 165] width 578 height 330
click at [508, 313] on span "Cancel" at bounding box center [506, 313] width 20 height 7
